Goal: Check status: Check status

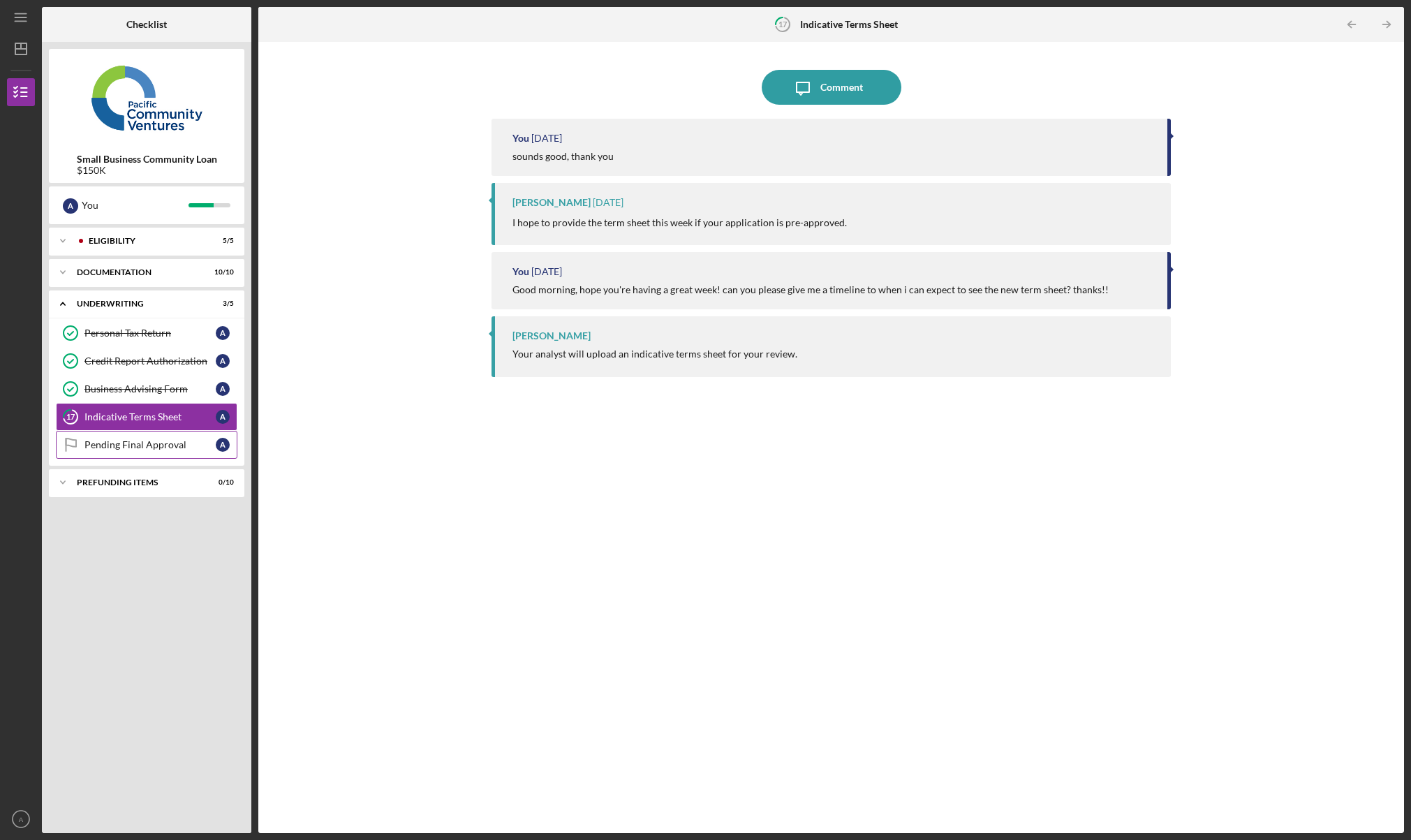
click at [155, 450] on div "Pending Final Approval" at bounding box center [149, 445] width 131 height 11
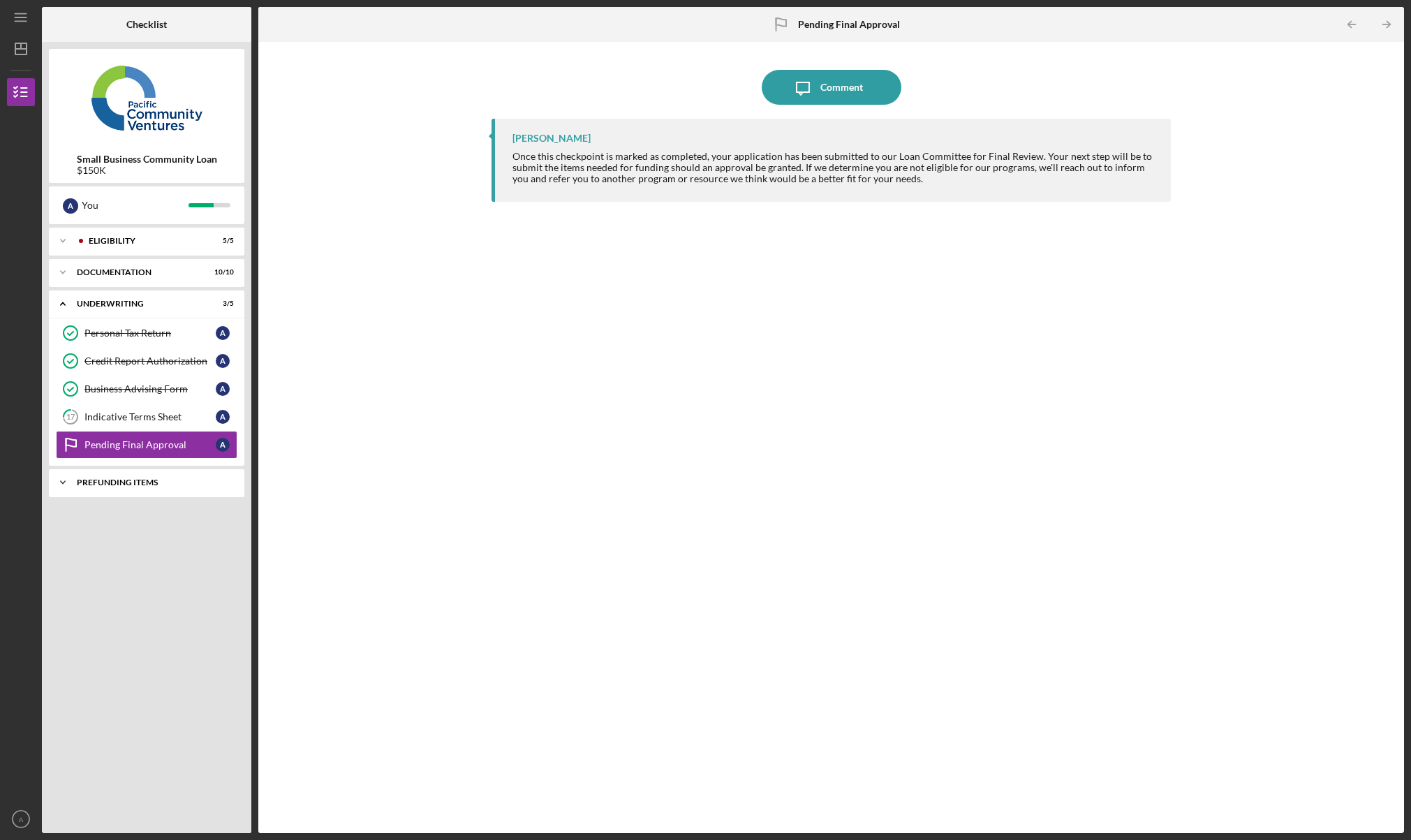
click at [152, 484] on div "Prefunding Items" at bounding box center [152, 482] width 150 height 8
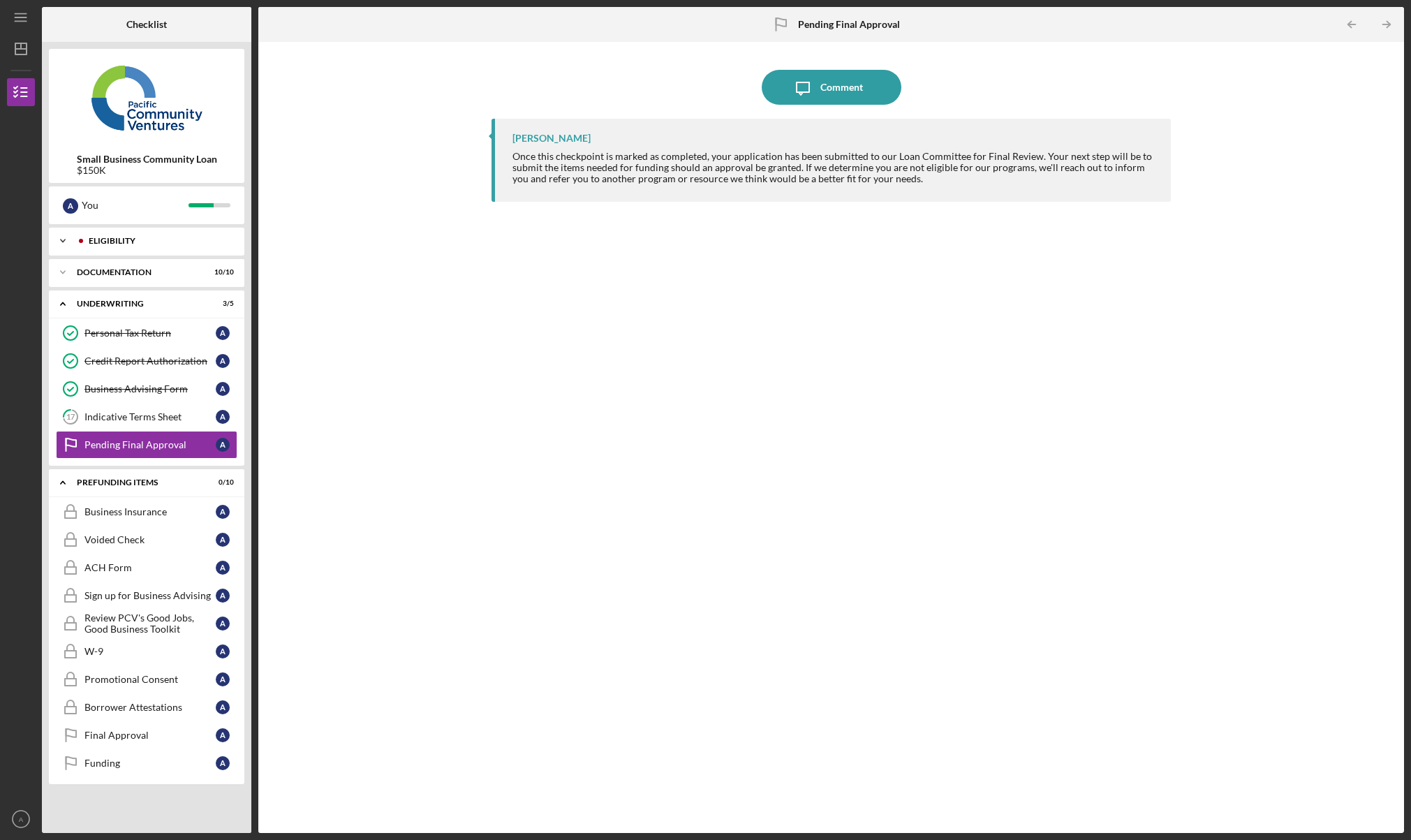
click at [139, 242] on div "Eligibility" at bounding box center [157, 241] width 138 height 8
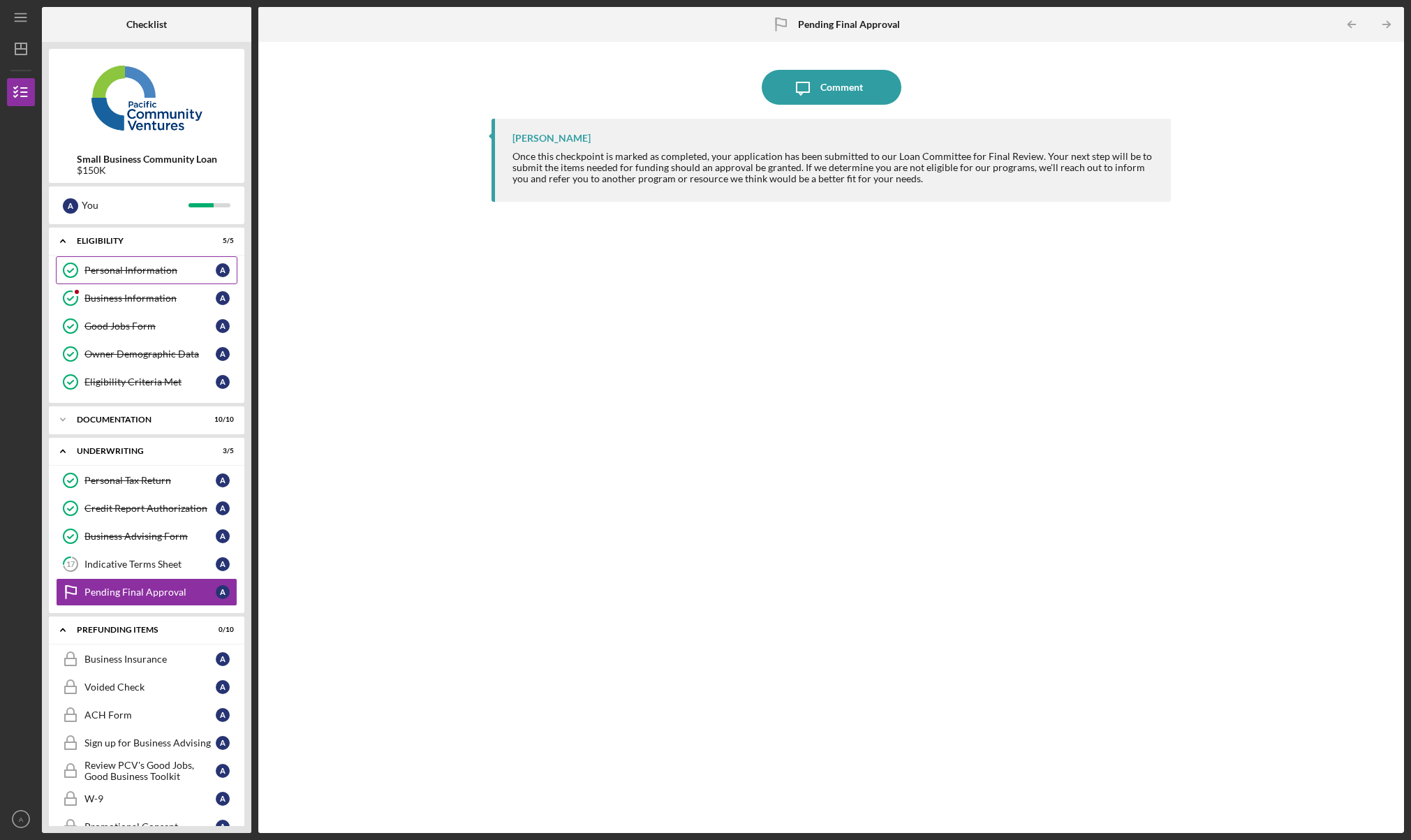
click at [116, 272] on div "Personal Information" at bounding box center [149, 270] width 131 height 11
